Goal: Use online tool/utility

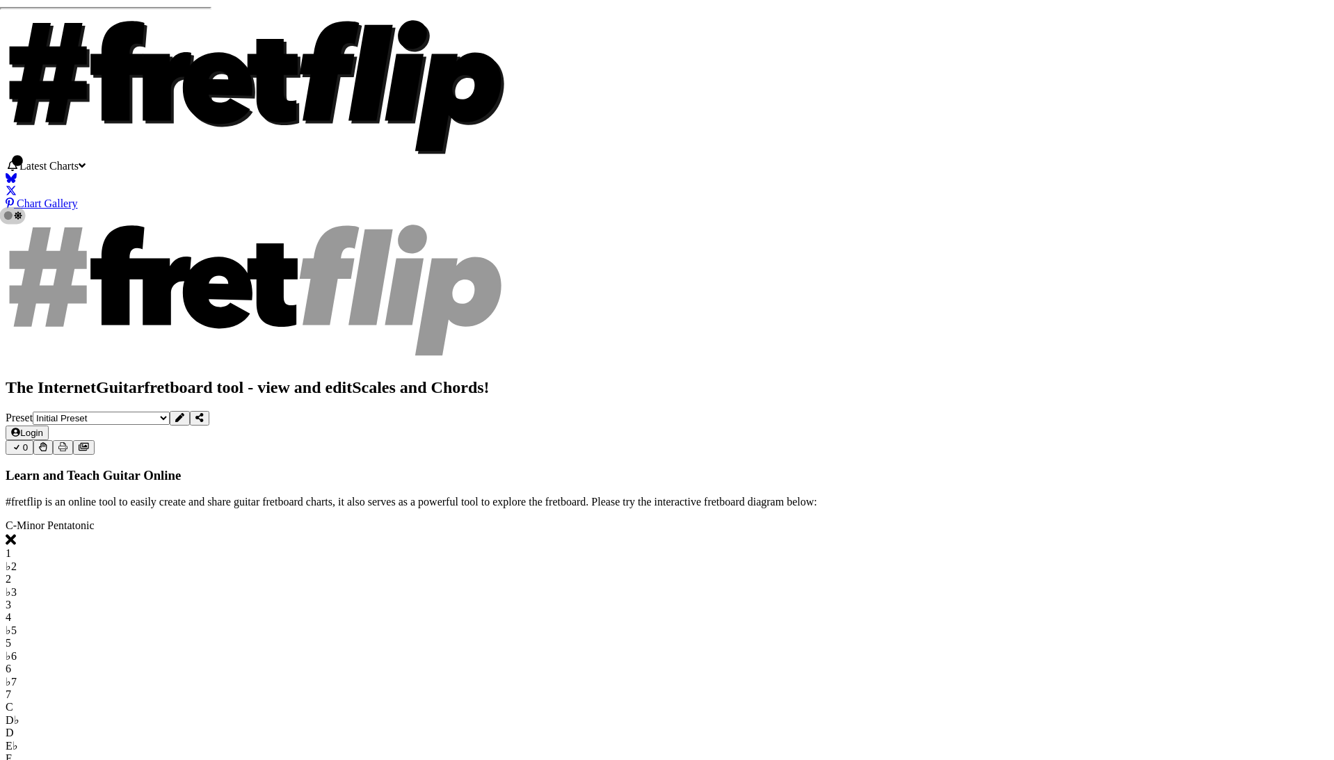
select select "B E A D F# B"
click option "B E A D F♯ B" at bounding box center [0, 0] width 0 height 0
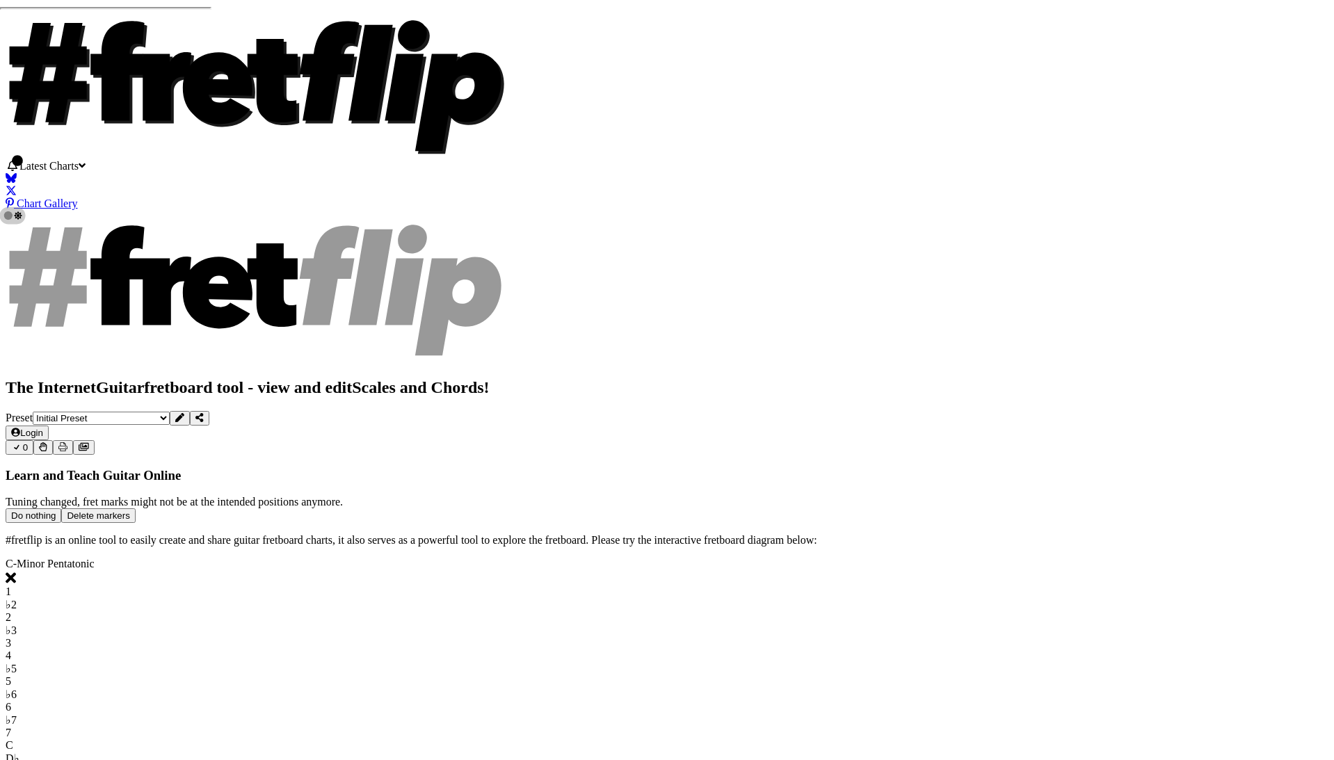
click at [61, 508] on button "Do nothing" at bounding box center [34, 515] width 56 height 15
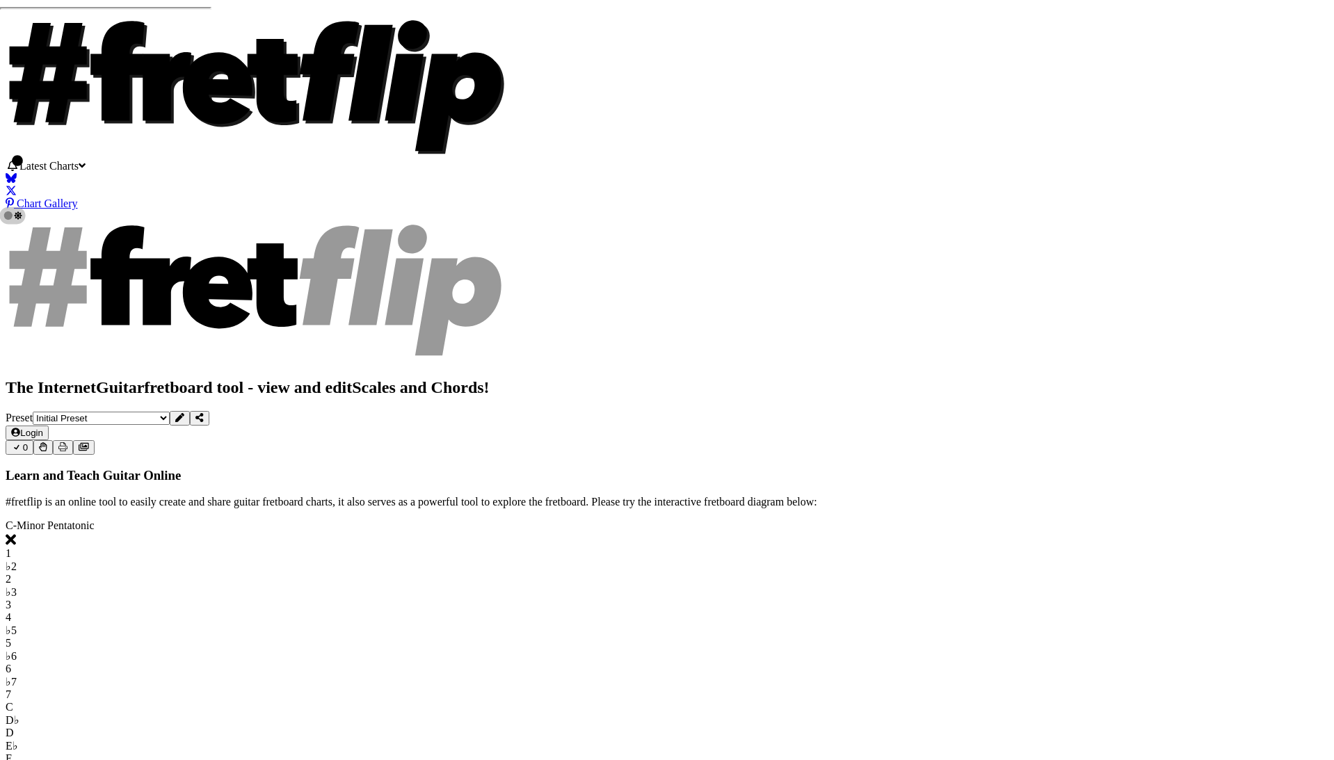
click at [184, 413] on icon at bounding box center [179, 417] width 9 height 9
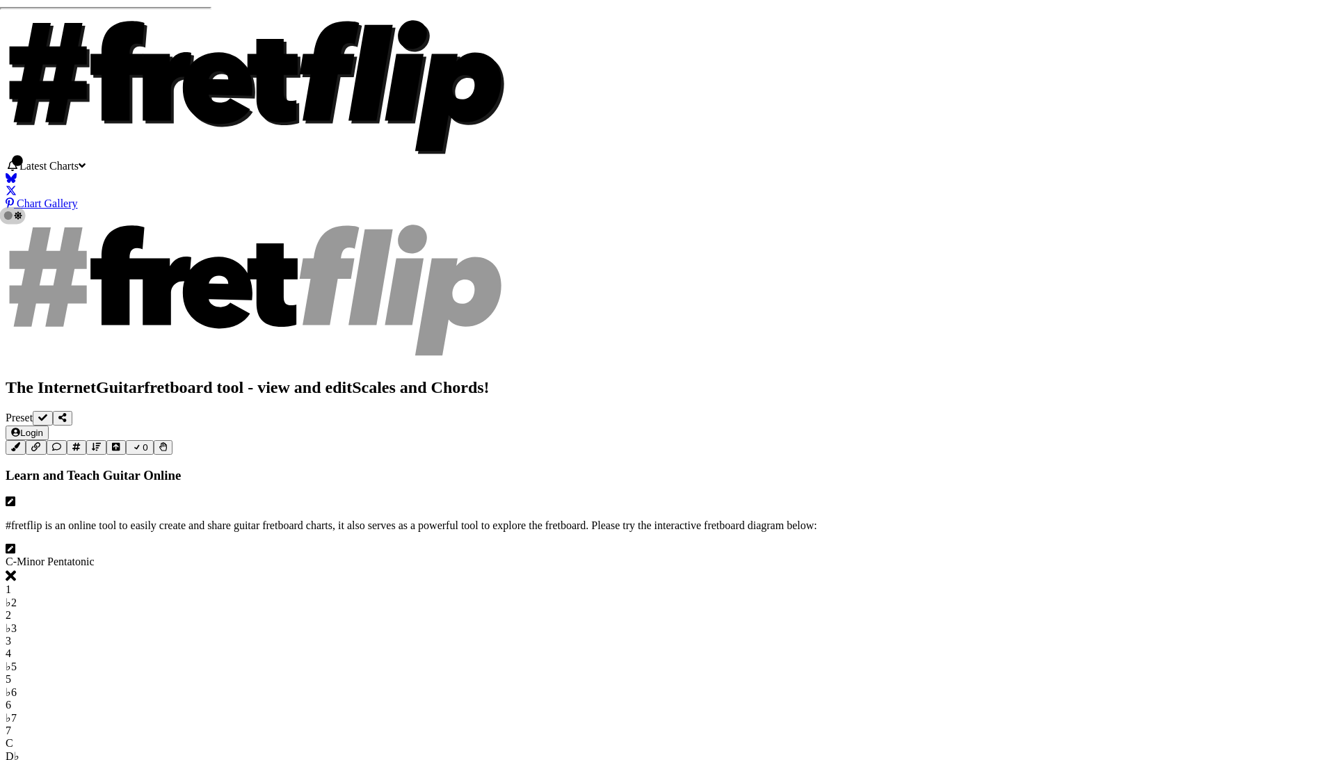
click at [572, 673] on div "5" at bounding box center [667, 679] width 1322 height 13
drag, startPoint x: 530, startPoint y: 450, endPoint x: 619, endPoint y: 454, distance: 89.1
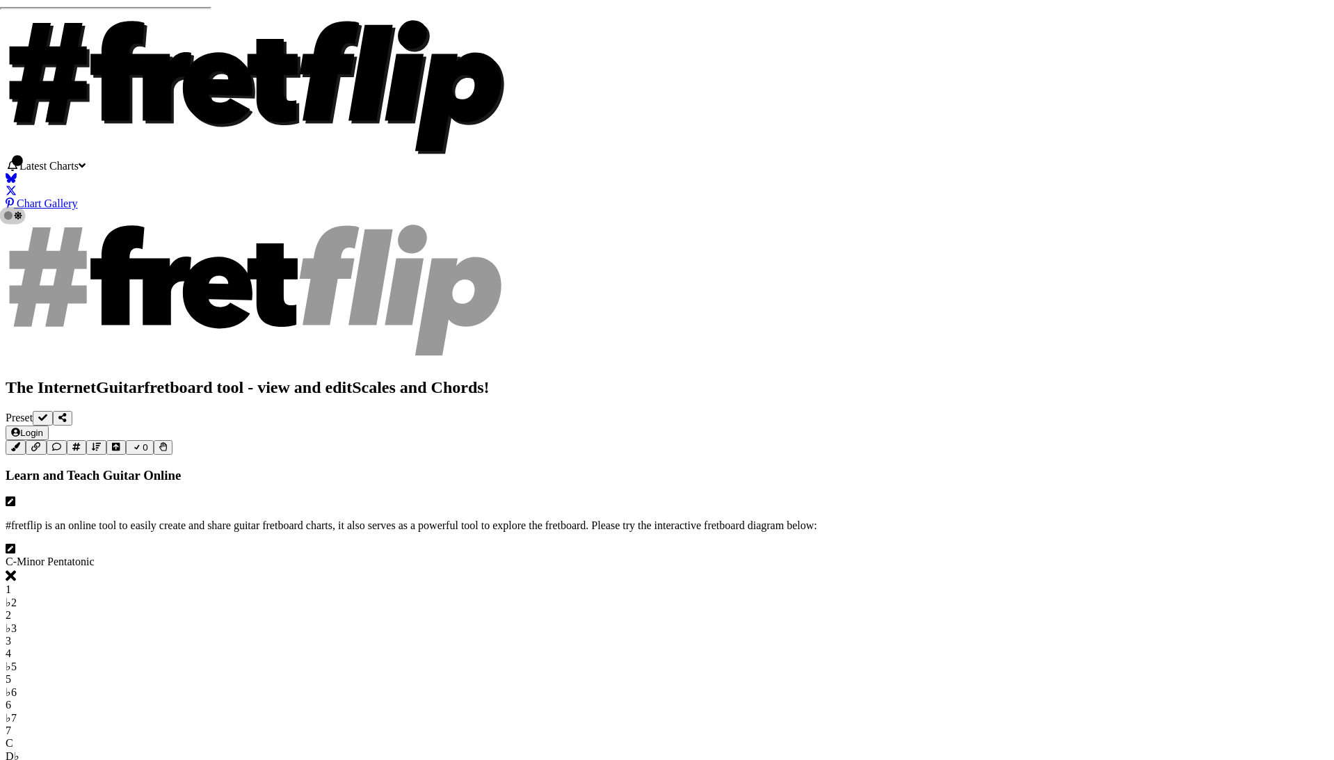
click option "Minor Blues" at bounding box center [0, 0] width 0 height 0
drag, startPoint x: 1058, startPoint y: 295, endPoint x: 1195, endPoint y: 292, distance: 137.7
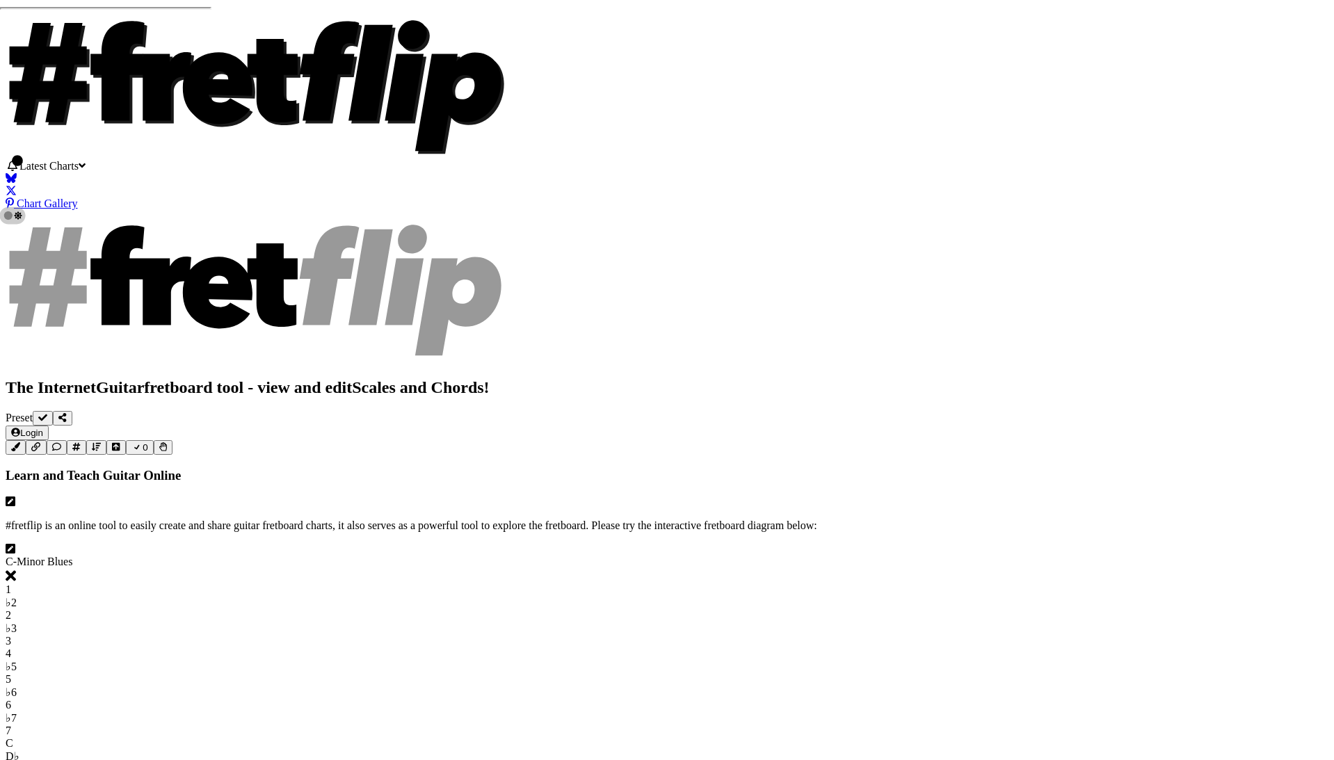
click option "Major Blues" at bounding box center [0, 0] width 0 height 0
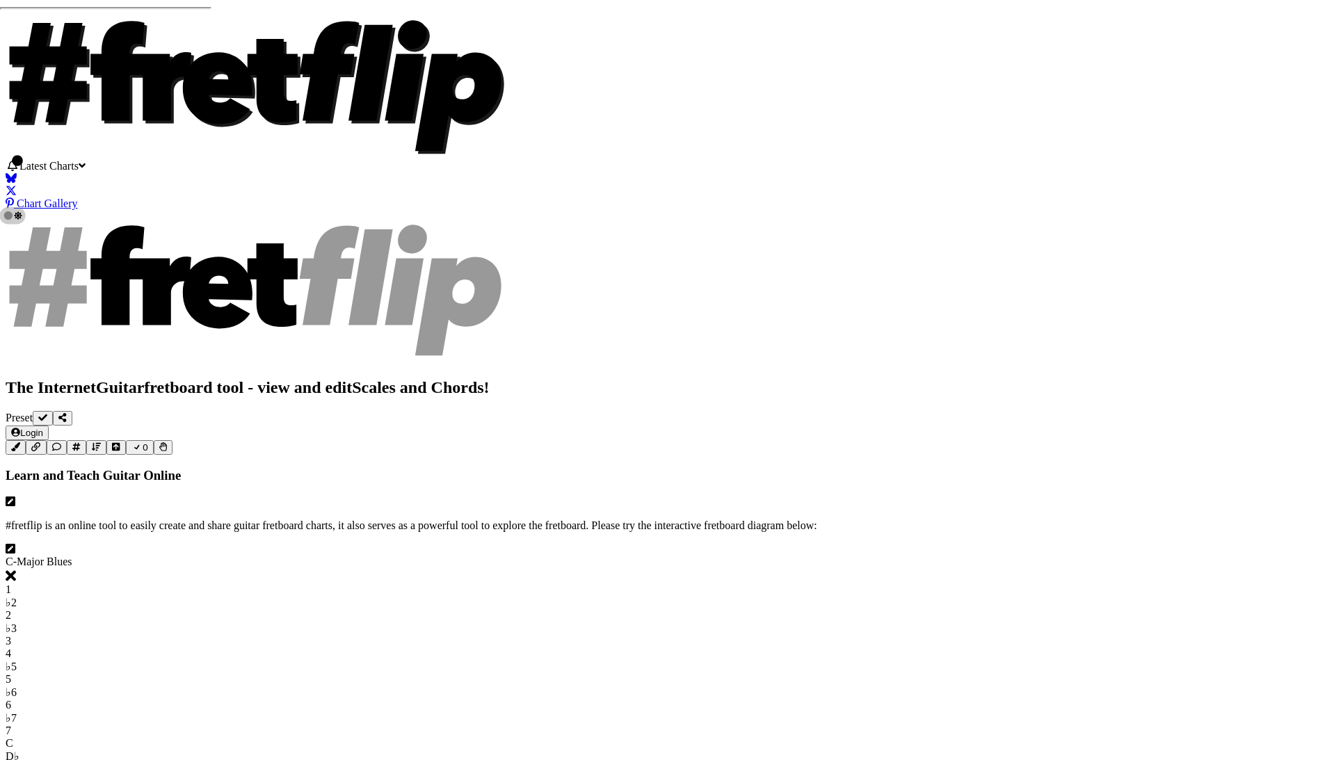
click option "Minor" at bounding box center [0, 0] width 0 height 0
select select "Major"
click option "Major" at bounding box center [0, 0] width 0 height 0
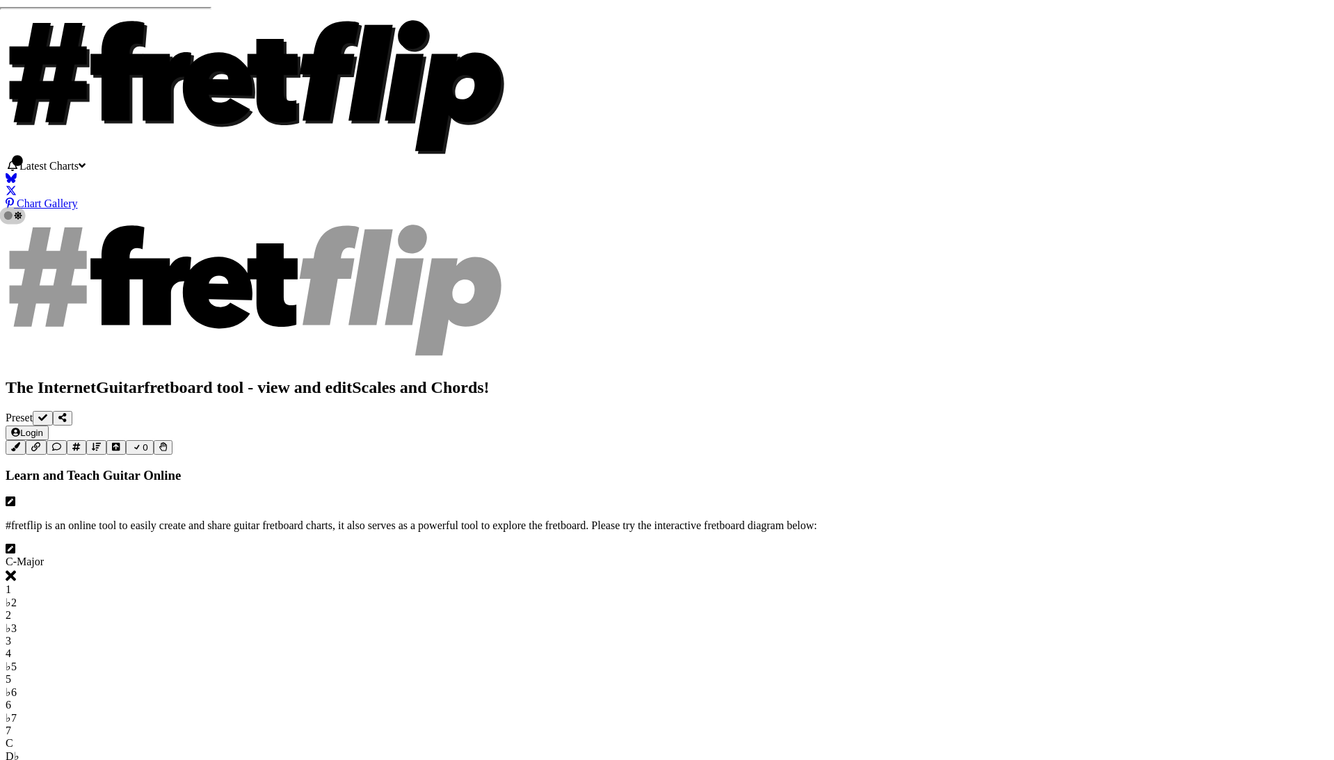
click at [437, 583] on div "1" at bounding box center [667, 589] width 1322 height 13
